Goal: Task Accomplishment & Management: Complete application form

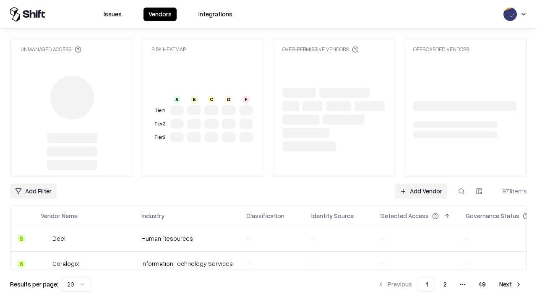
click at [421, 184] on link "Add Vendor" at bounding box center [421, 191] width 52 height 15
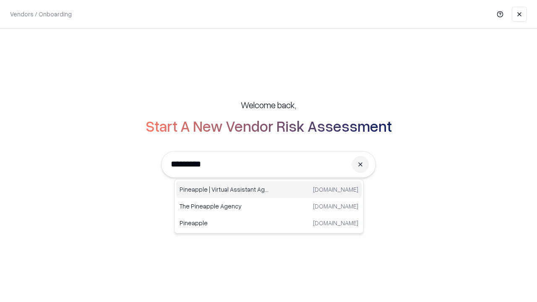
click at [269, 190] on div "Pineapple | Virtual Assistant Agency [DOMAIN_NAME]" at bounding box center [268, 189] width 185 height 17
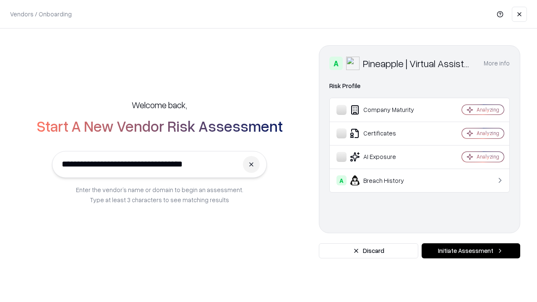
type input "**********"
click at [471, 251] on button "Initiate Assessment" at bounding box center [470, 250] width 99 height 15
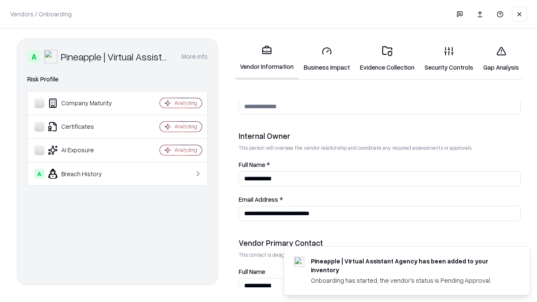
scroll to position [434, 0]
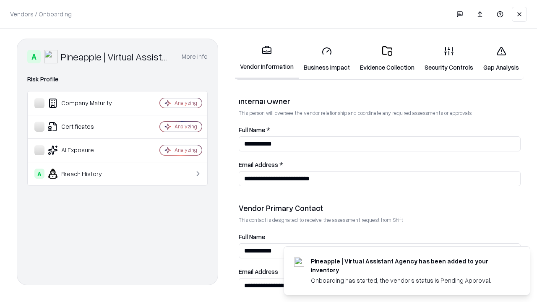
click at [327, 59] on link "Business Impact" at bounding box center [327, 58] width 56 height 39
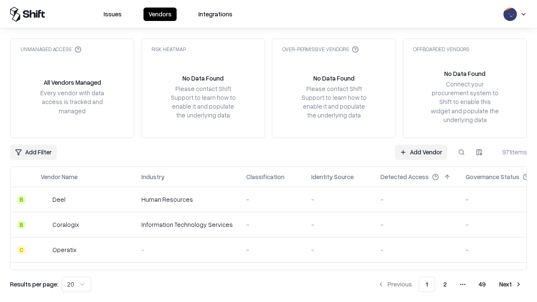
click at [421, 152] on link "Add Vendor" at bounding box center [421, 152] width 52 height 15
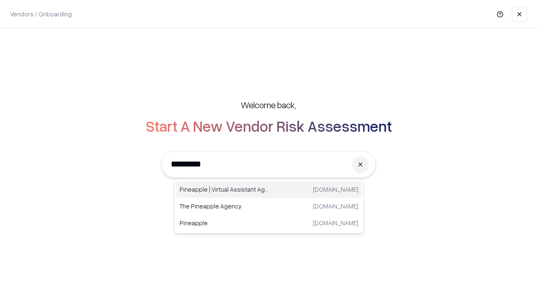
click at [269, 190] on div "Pineapple | Virtual Assistant Agency [DOMAIN_NAME]" at bounding box center [268, 189] width 185 height 17
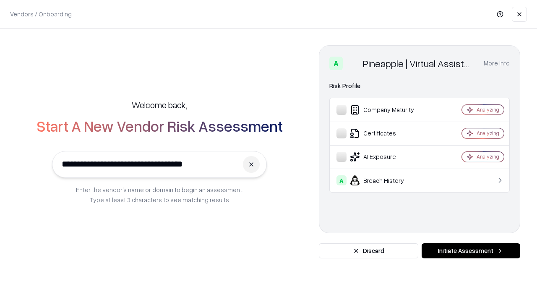
type input "**********"
click at [471, 251] on button "Initiate Assessment" at bounding box center [470, 250] width 99 height 15
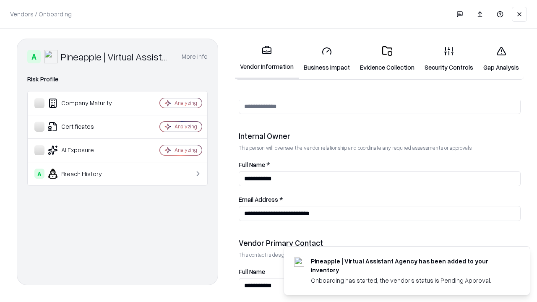
scroll to position [434, 0]
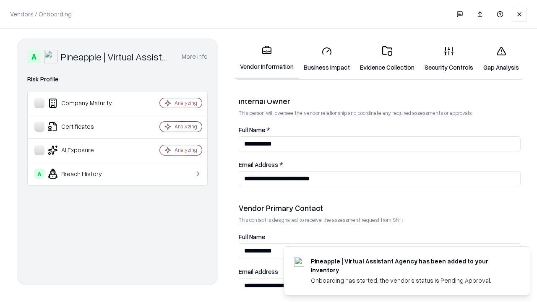
click at [501, 59] on link "Gap Analysis" at bounding box center [501, 58] width 46 height 39
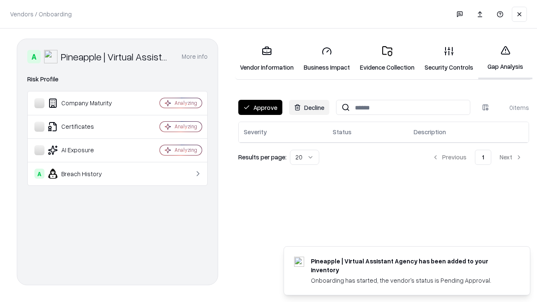
click at [260, 107] on button "Approve" at bounding box center [260, 107] width 44 height 15
